Goal: Transaction & Acquisition: Download file/media

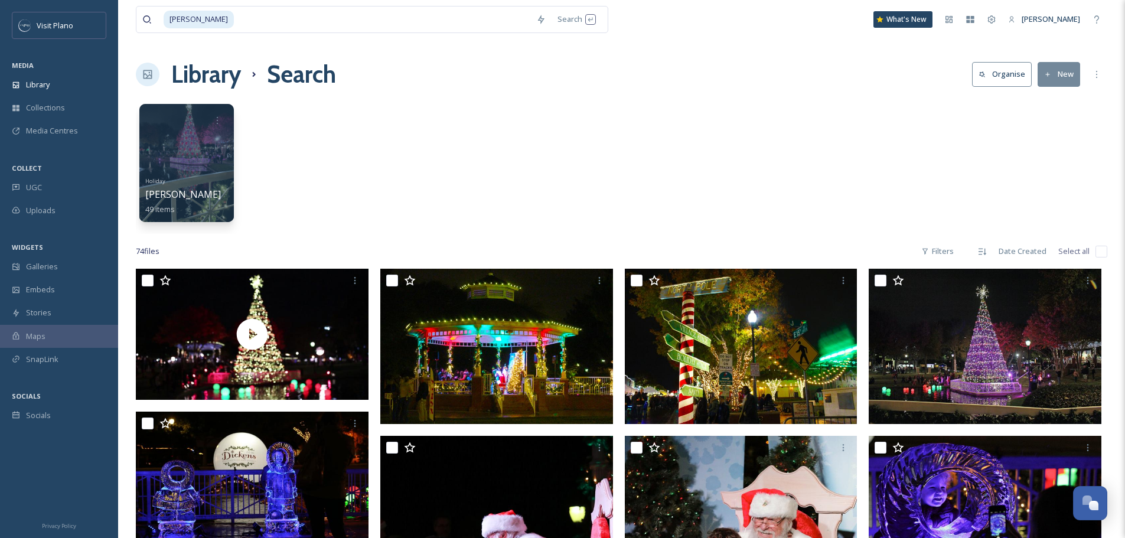
scroll to position [2184, 0]
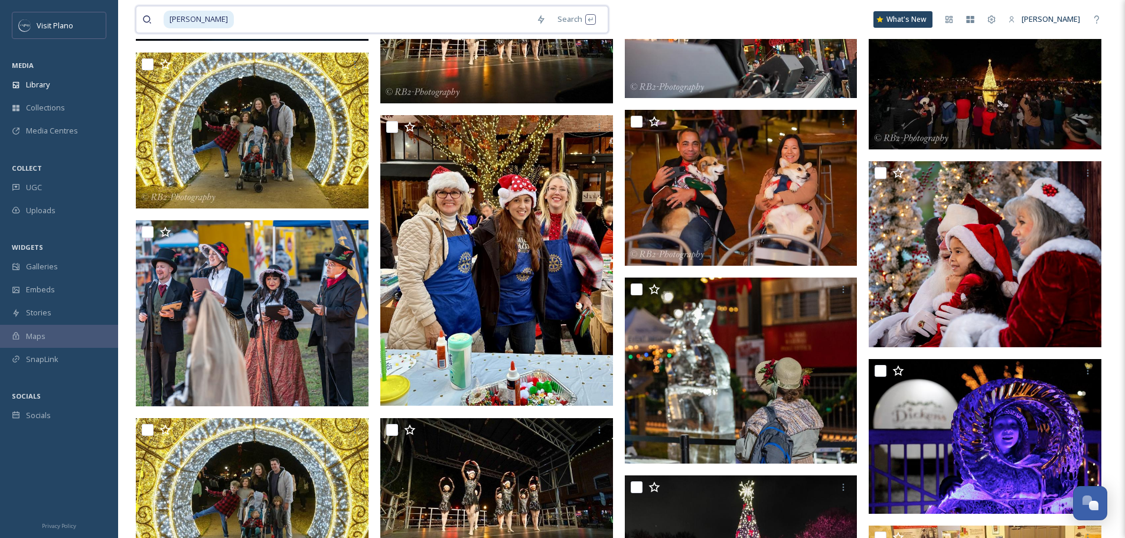
click at [458, 19] on input at bounding box center [382, 19] width 295 height 26
type input "d"
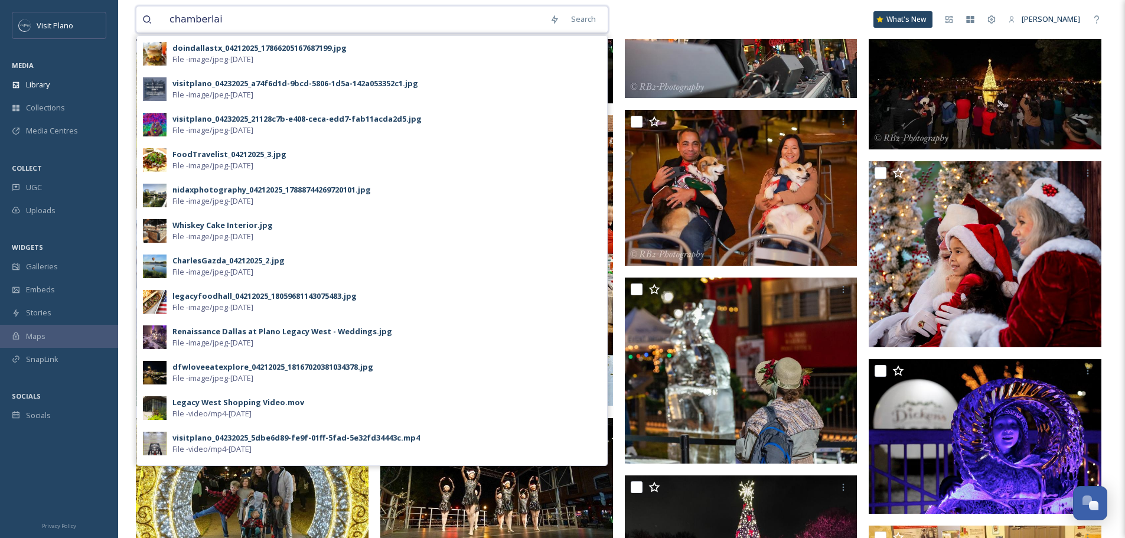
type input "[PERSON_NAME]"
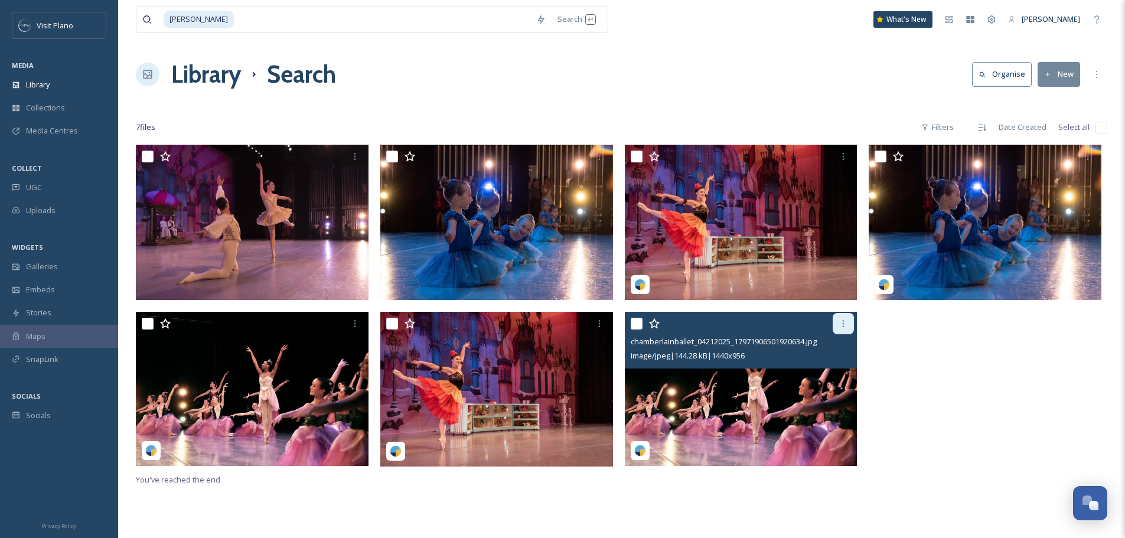
click at [838, 326] on div at bounding box center [842, 323] width 21 height 21
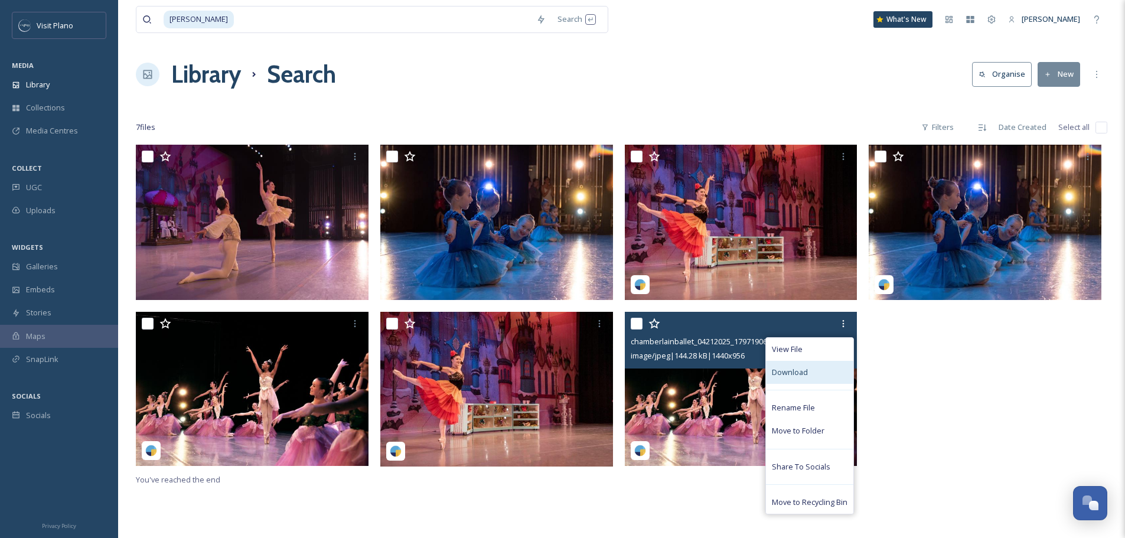
click at [828, 367] on div "Download" at bounding box center [809, 372] width 87 height 23
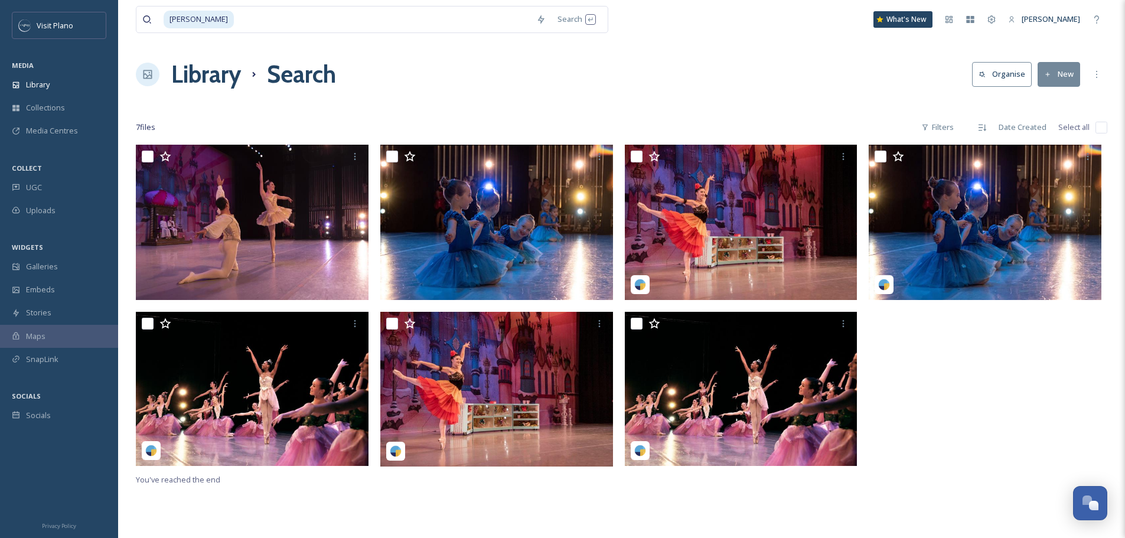
click at [1017, 397] on div at bounding box center [987, 309] width 238 height 328
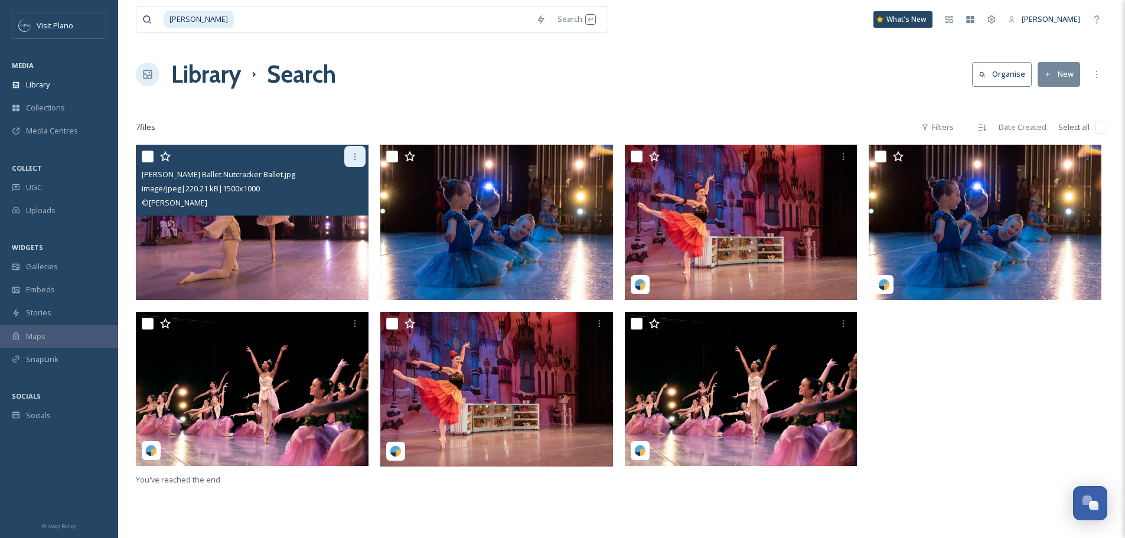
click at [347, 155] on div at bounding box center [354, 156] width 21 height 21
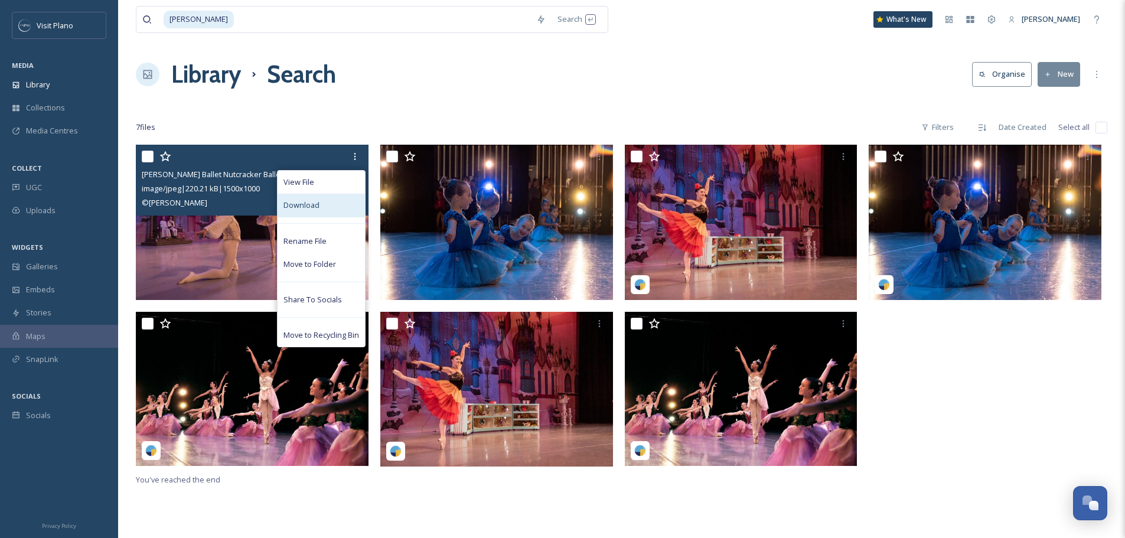
click at [335, 214] on div "Download" at bounding box center [320, 205] width 87 height 23
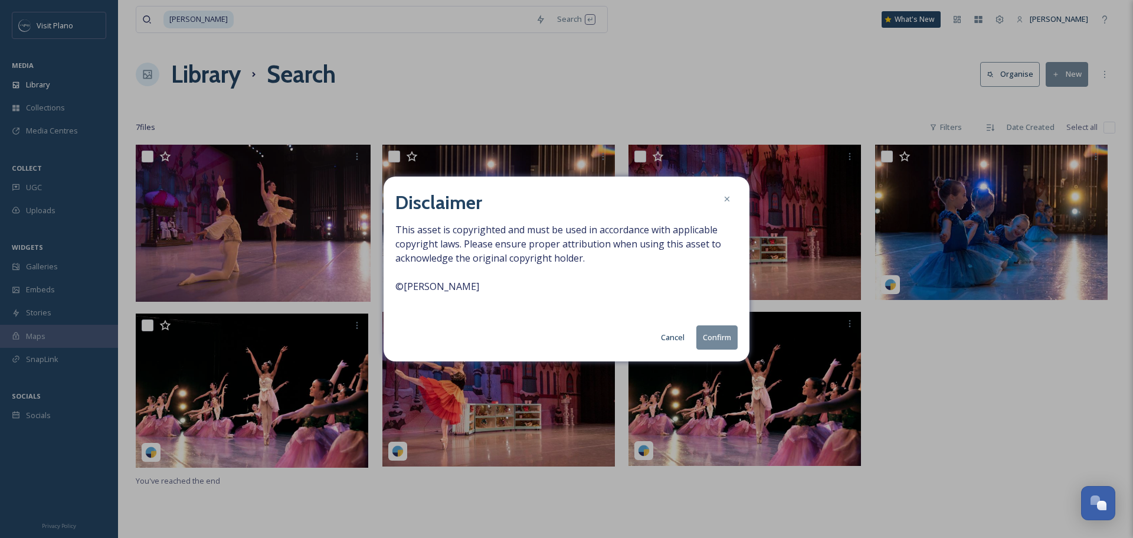
click at [734, 339] on button "Confirm" at bounding box center [717, 337] width 41 height 24
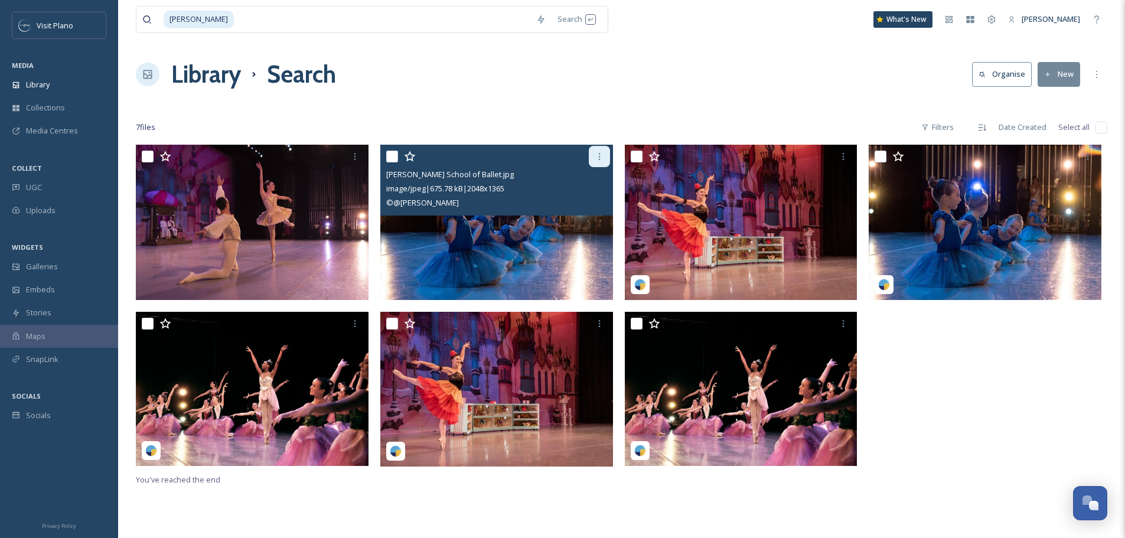
click at [594, 156] on icon at bounding box center [598, 156] width 9 height 9
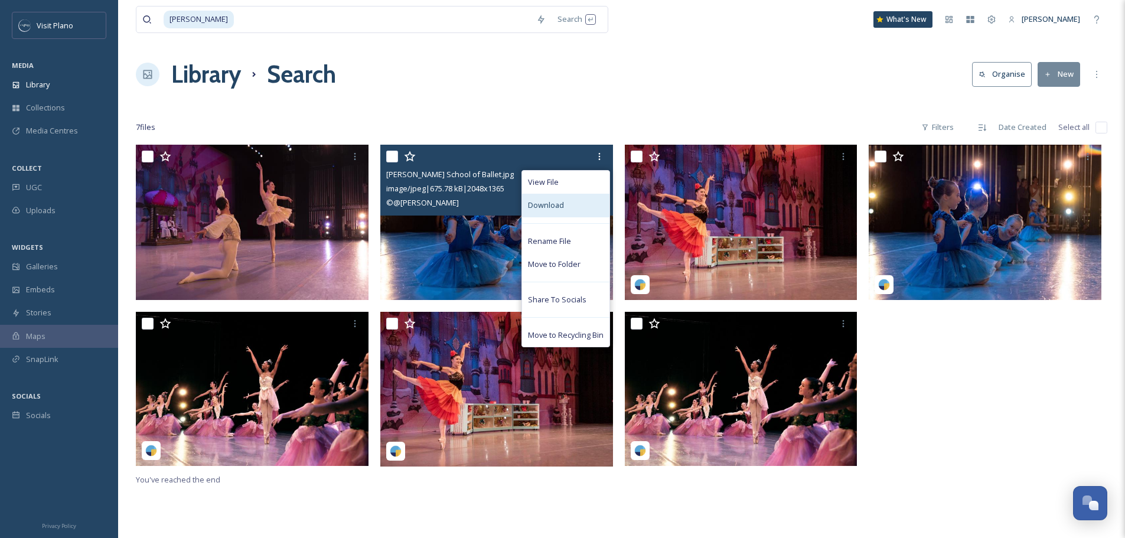
click at [568, 217] on div "Download" at bounding box center [565, 205] width 87 height 23
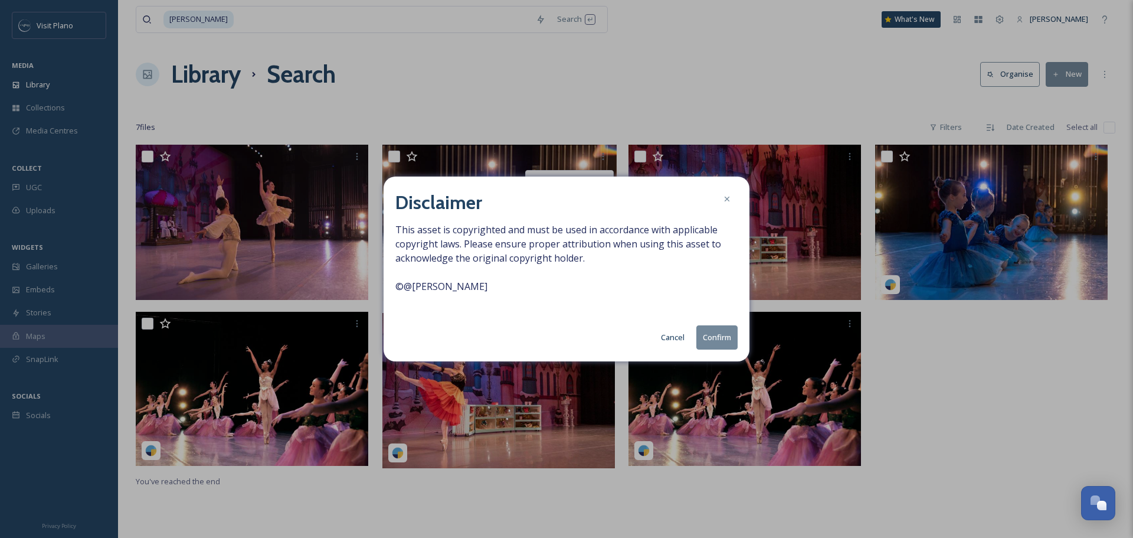
click at [711, 336] on button "Confirm" at bounding box center [717, 337] width 41 height 24
